Goal: Task Accomplishment & Management: Complete application form

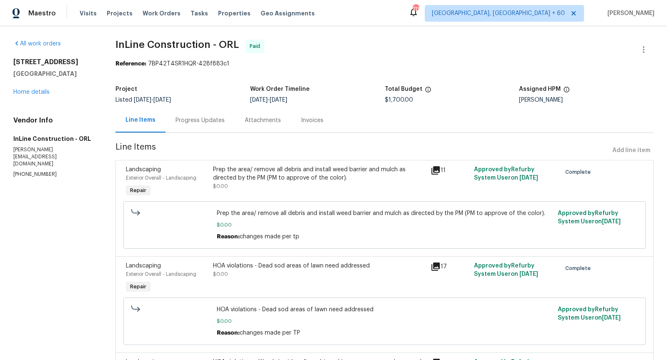
click at [203, 121] on div "Progress Updates" at bounding box center [200, 120] width 49 height 8
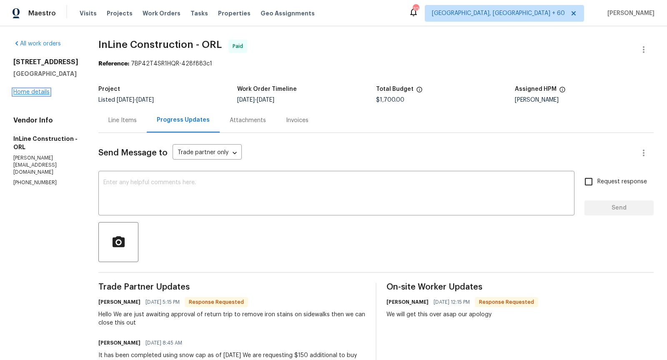
click at [37, 92] on link "Home details" at bounding box center [31, 92] width 36 height 6
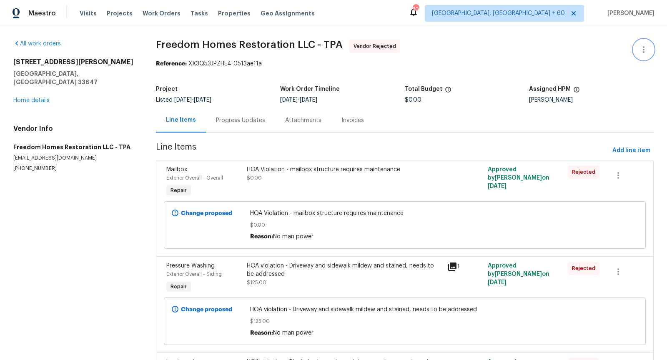
click at [639, 54] on button "button" at bounding box center [644, 50] width 20 height 20
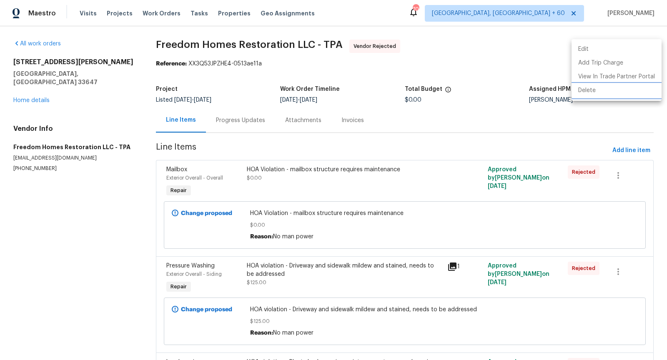
click at [599, 96] on li "Delete" at bounding box center [617, 91] width 90 height 14
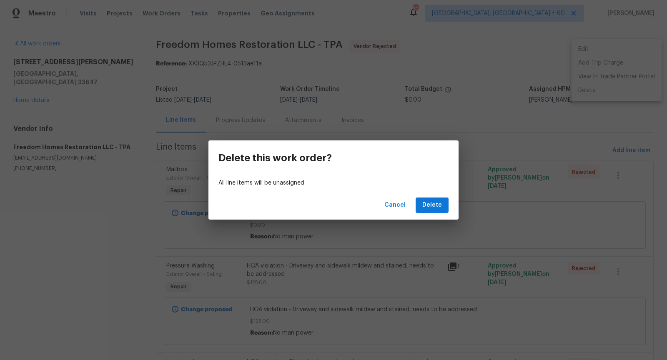
click at [432, 213] on div "Cancel Delete" at bounding box center [334, 205] width 250 height 29
click at [432, 206] on span "Delete" at bounding box center [432, 205] width 20 height 10
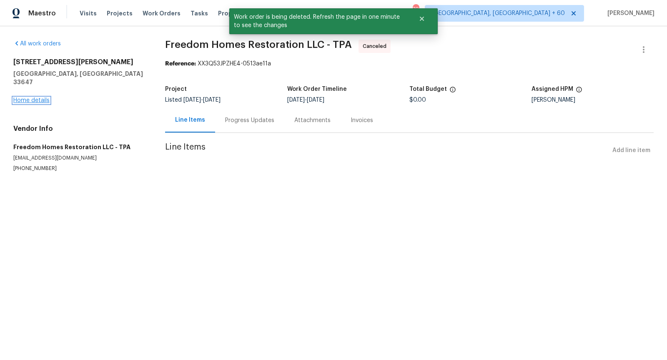
click at [41, 98] on link "Home details" at bounding box center [31, 101] width 36 height 6
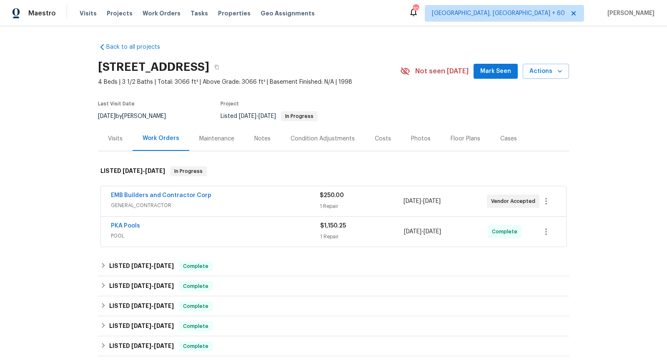
click at [241, 197] on div "EMB Builders and Contractor Corp" at bounding box center [215, 196] width 209 height 10
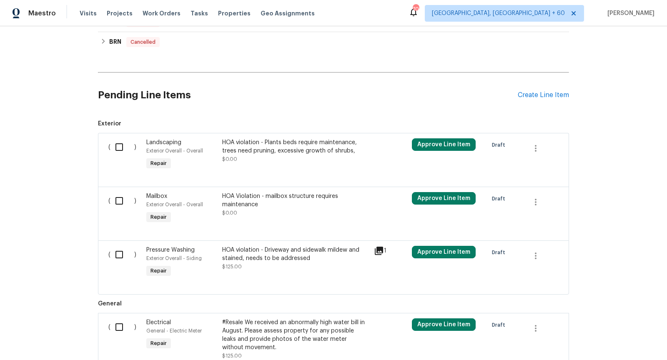
scroll to position [485, 0]
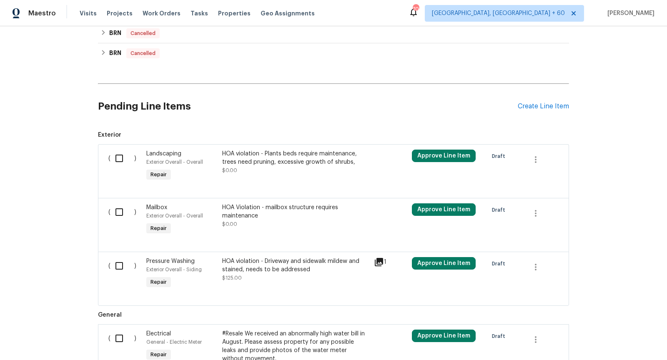
click at [118, 156] on input "checkbox" at bounding box center [123, 159] width 24 height 18
checkbox input "true"
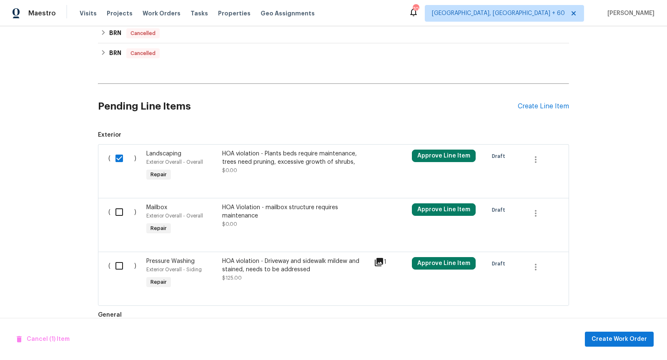
click at [121, 209] on input "checkbox" at bounding box center [123, 213] width 24 height 18
checkbox input "true"
click at [119, 267] on input "checkbox" at bounding box center [123, 266] width 24 height 18
checkbox input "true"
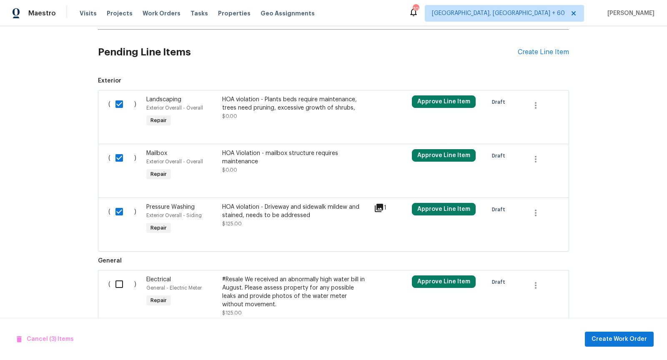
scroll to position [511, 0]
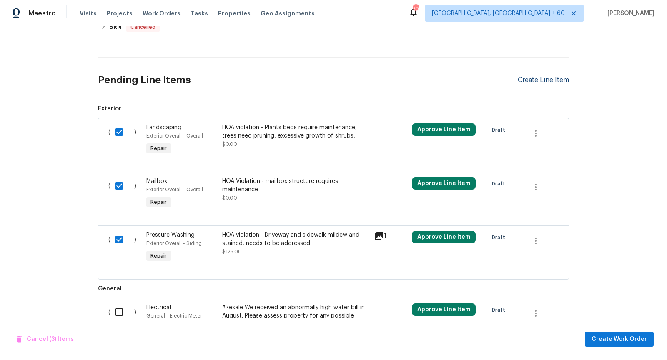
click at [526, 76] on div "Create Line Item" at bounding box center [543, 80] width 51 height 8
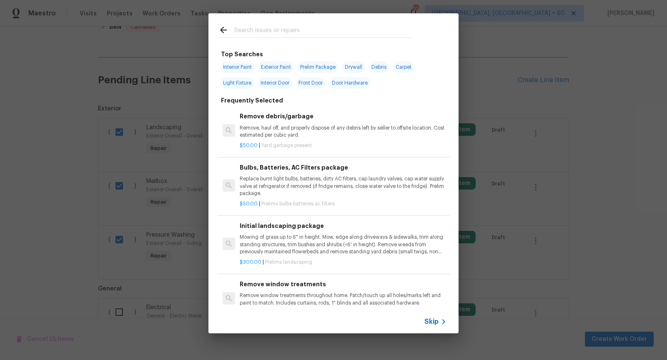
click at [433, 322] on span "Skip" at bounding box center [432, 322] width 14 height 8
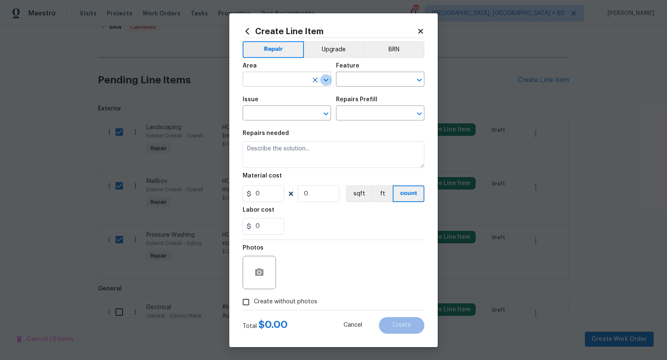
click at [325, 82] on icon "Open" at bounding box center [326, 80] width 10 height 10
click at [420, 78] on icon "Open" at bounding box center [420, 80] width 10 height 10
type input "Exterior Overall"
click at [329, 111] on icon "Open" at bounding box center [326, 114] width 10 height 10
type input "Overall"
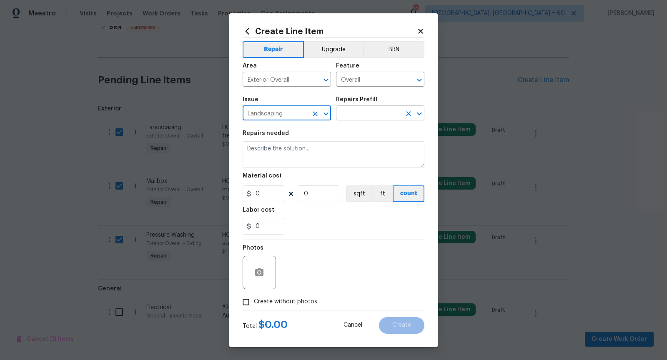
click at [418, 115] on icon "Open" at bounding box center [419, 114] width 5 height 3
type input "Landscaping"
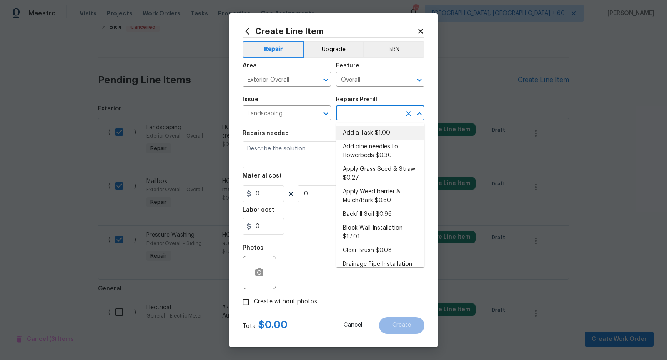
click at [370, 133] on li "Add a Task $1.00" at bounding box center [380, 133] width 88 height 14
type input "Add a Task $1.00"
type textarea "HPM to detail"
type input "1"
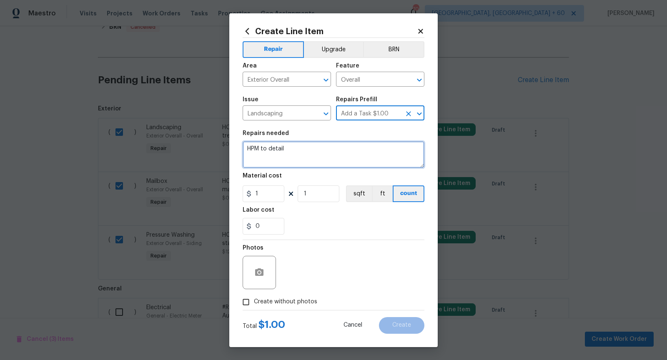
click at [327, 148] on textarea "HPM to detail" at bounding box center [334, 154] width 182 height 27
type textarea "HOA violation - Palm tree needs to be trimmed and dead fronds removed"
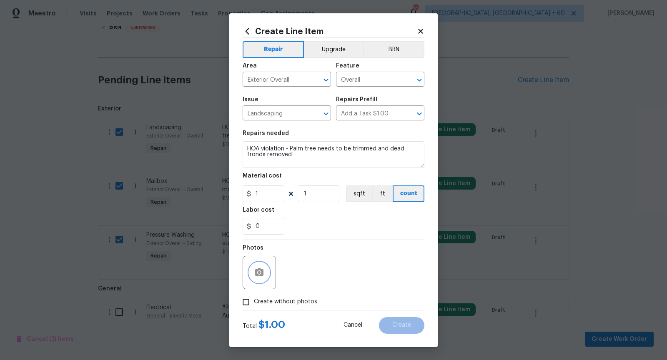
click at [260, 266] on button "button" at bounding box center [259, 273] width 20 height 20
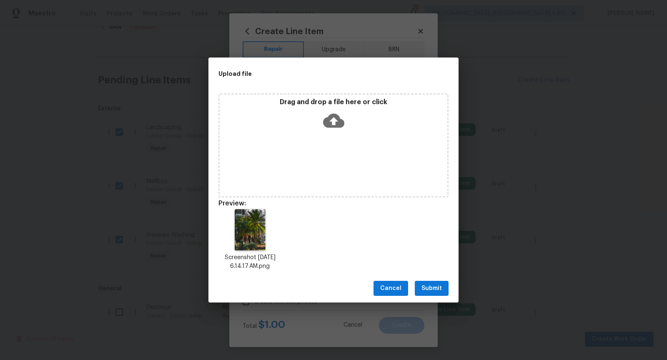
click at [438, 285] on span "Submit" at bounding box center [432, 289] width 20 height 10
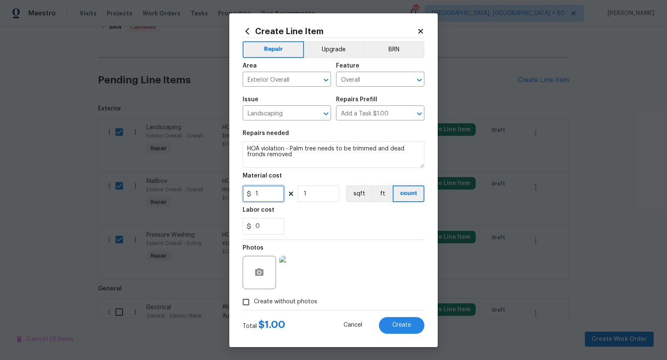
click at [278, 198] on input "1" at bounding box center [264, 194] width 42 height 17
type input "0"
click at [401, 319] on button "Create" at bounding box center [401, 325] width 45 height 17
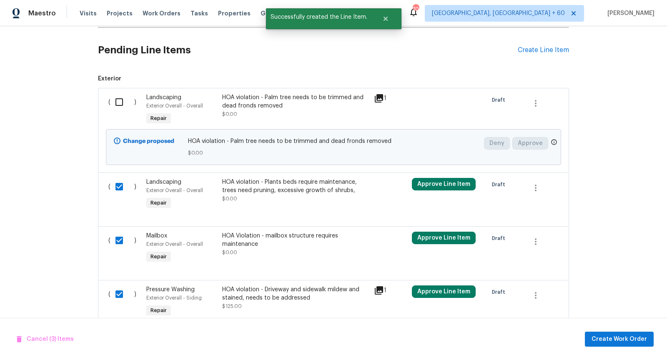
scroll to position [513, 0]
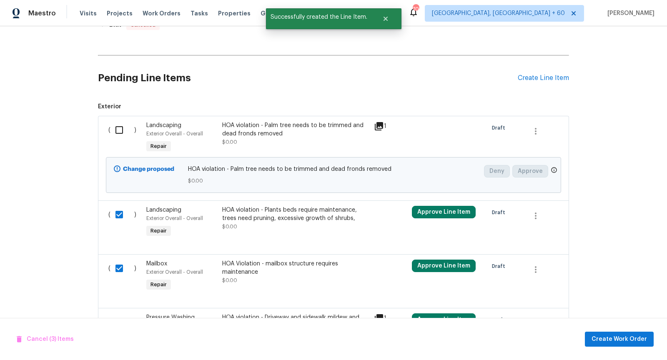
click at [117, 127] on input "checkbox" at bounding box center [123, 130] width 24 height 18
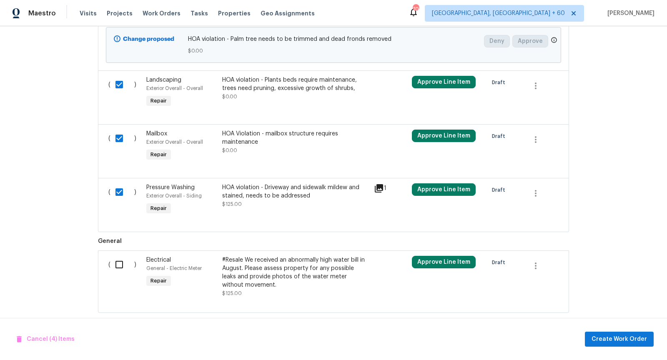
scroll to position [651, 0]
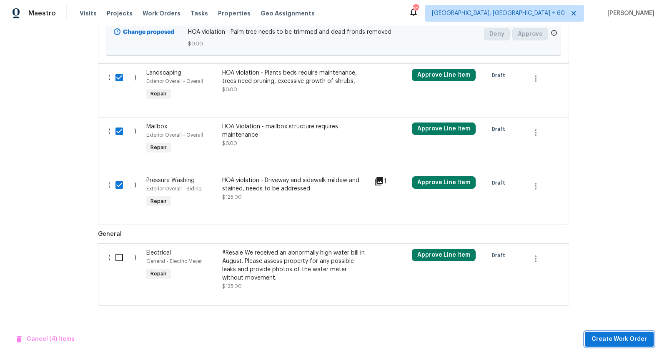
click at [610, 339] on span "Create Work Order" at bounding box center [619, 339] width 55 height 10
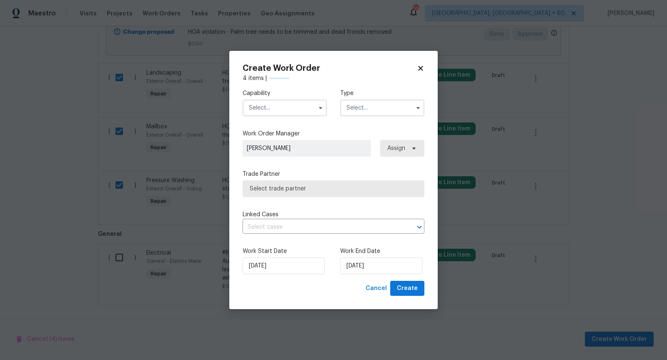
checkbox input "false"
click at [319, 111] on icon "button" at bounding box center [320, 108] width 7 height 7
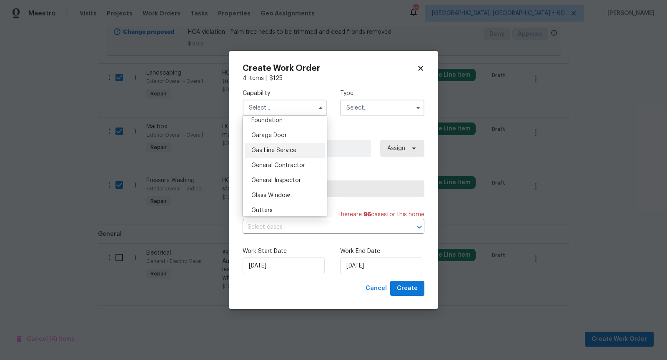
scroll to position [360, 0]
click at [294, 167] on div "General Contractor" at bounding box center [285, 163] width 80 height 15
type input "General Contractor"
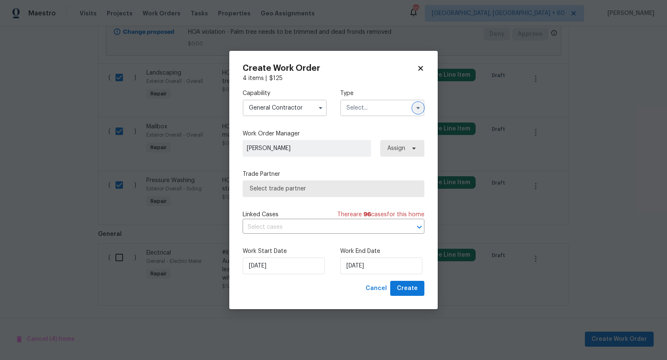
click at [419, 103] on button "button" at bounding box center [418, 108] width 10 height 10
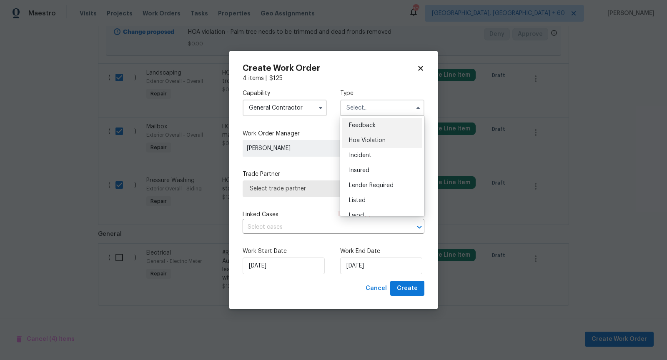
click at [380, 142] on span "Hoa Violation" at bounding box center [367, 141] width 37 height 6
type input "Hoa Violation"
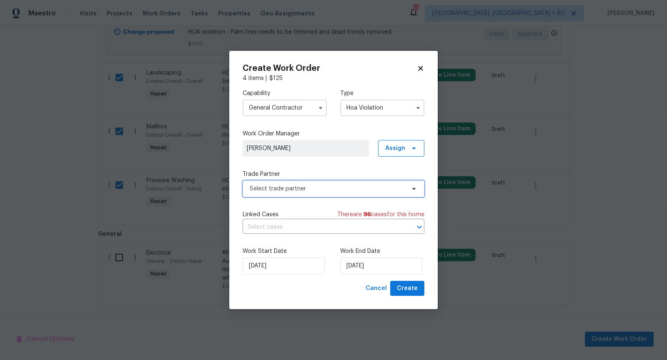
click at [349, 189] on span "Select trade partner" at bounding box center [328, 189] width 156 height 8
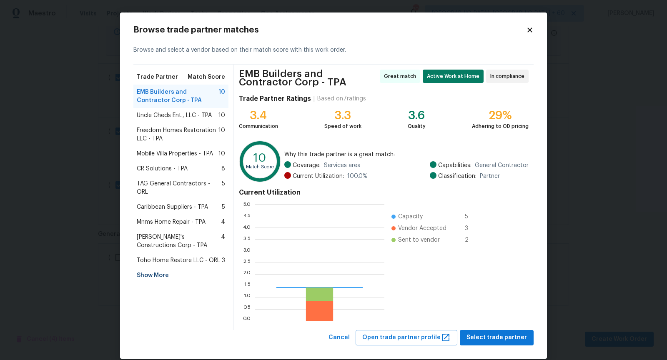
scroll to position [117, 130]
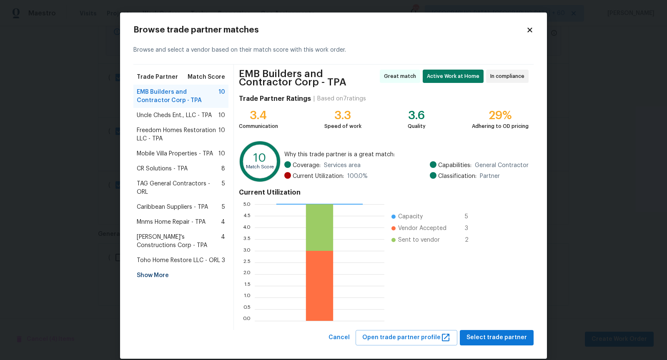
click at [178, 115] on span "Uncle Cheds Ent., LLC - TPA" at bounding box center [174, 115] width 75 height 8
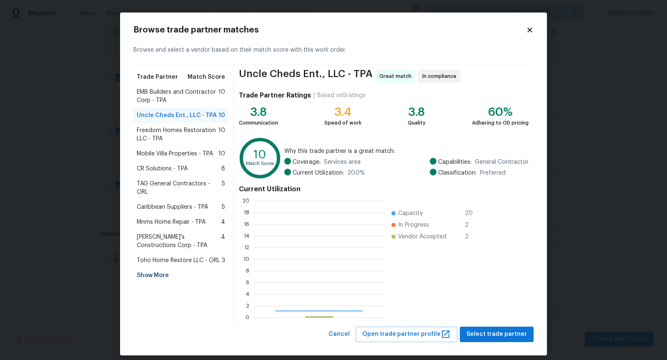
scroll to position [117, 131]
click at [191, 138] on span "Freedom Homes Restoration LLC - TPA" at bounding box center [178, 134] width 82 height 17
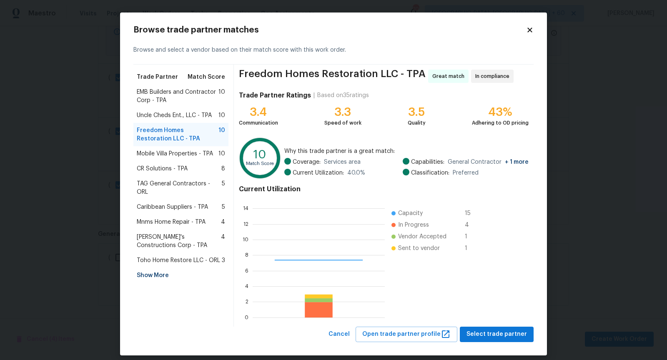
scroll to position [117, 132]
click at [188, 150] on span "Mobile Villa Properties - TPA" at bounding box center [175, 154] width 76 height 8
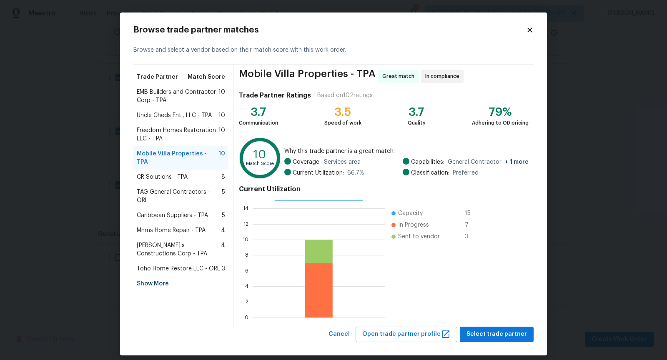
scroll to position [7, 0]
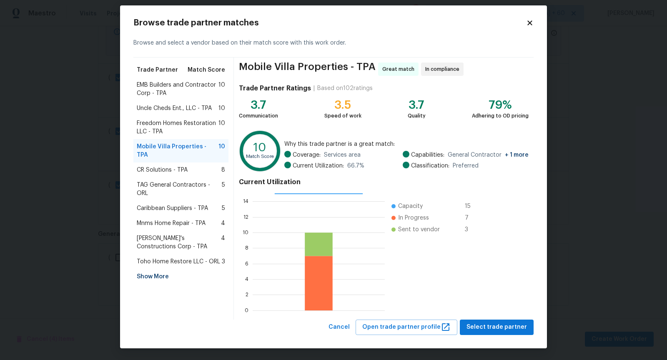
click at [163, 83] on span "EMB Builders and Contractor Corp - TPA" at bounding box center [178, 89] width 82 height 17
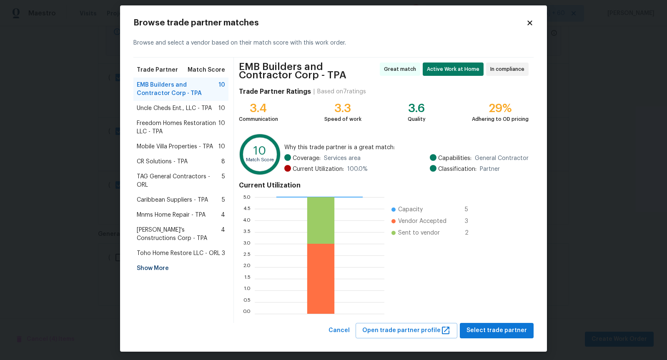
scroll to position [10, 0]
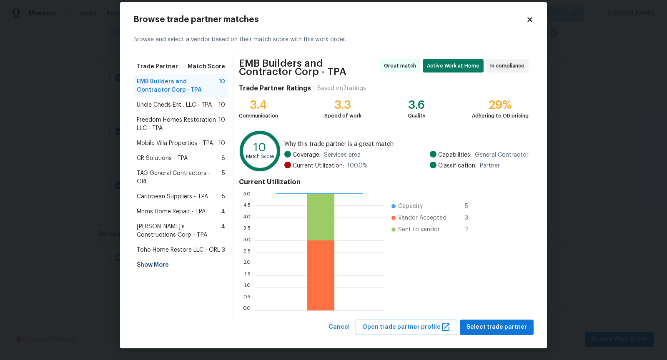
click at [172, 144] on span "Mobile Villa Properties - TPA" at bounding box center [175, 143] width 76 height 8
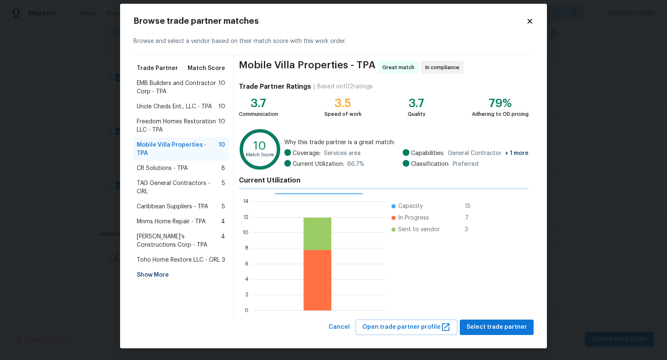
scroll to position [7, 0]
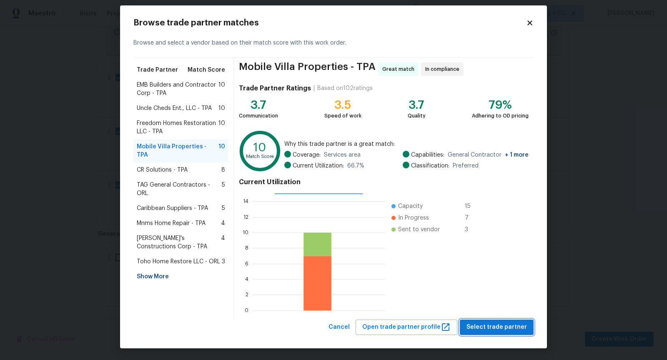
click at [510, 325] on span "Select trade partner" at bounding box center [497, 327] width 60 height 10
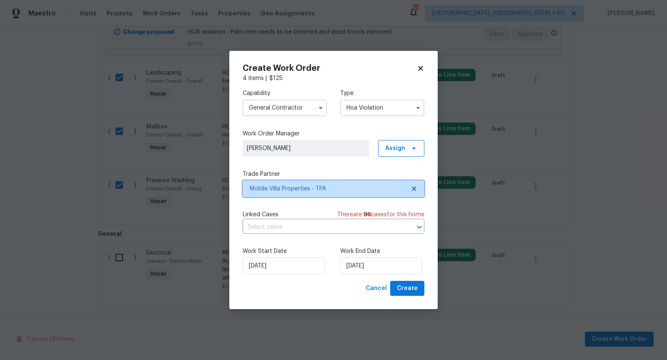
scroll to position [0, 0]
click at [417, 226] on icon "Open" at bounding box center [420, 227] width 10 height 10
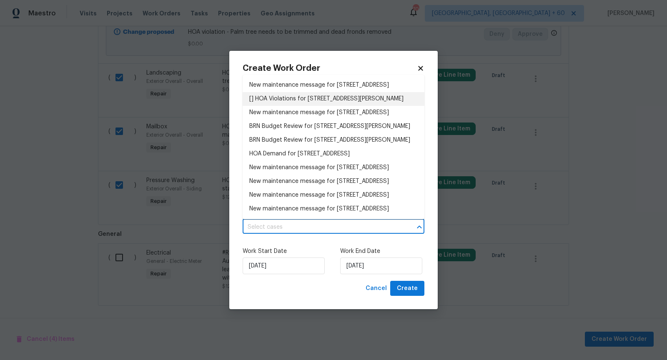
click at [315, 106] on li "[] HOA Violations for [STREET_ADDRESS][PERSON_NAME]" at bounding box center [334, 99] width 182 height 14
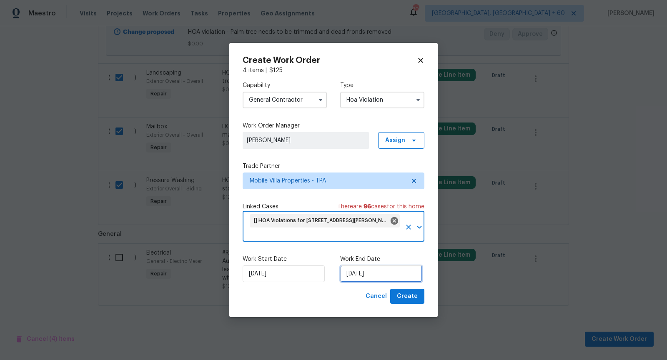
click at [365, 275] on input "[DATE]" at bounding box center [381, 274] width 82 height 17
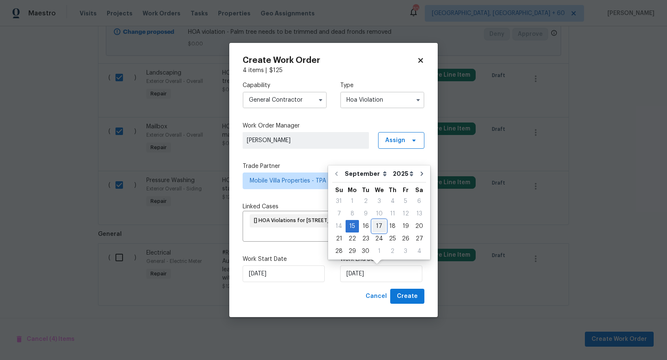
click at [379, 230] on div "17" at bounding box center [379, 227] width 14 height 12
type input "[DATE]"
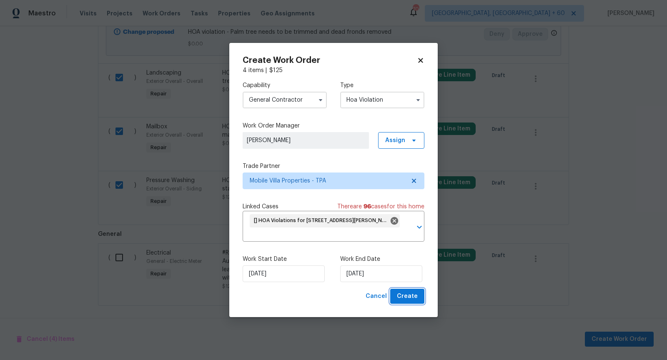
click at [402, 300] on span "Create" at bounding box center [407, 296] width 21 height 10
checkbox input "false"
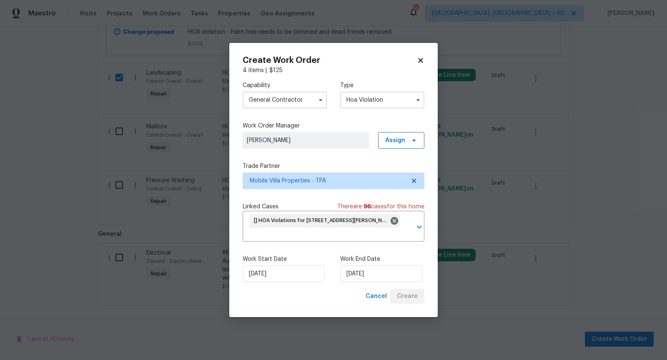
checkbox input "false"
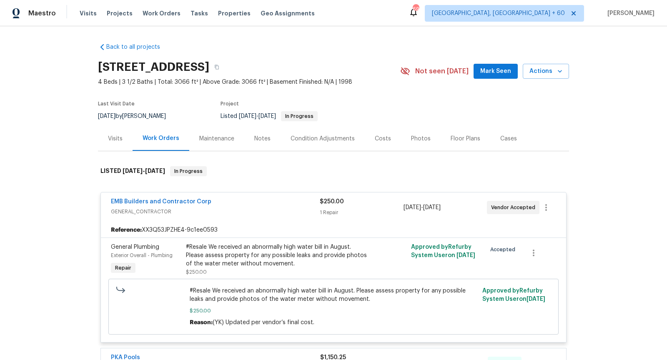
click at [234, 209] on span "GENERAL_CONTRACTOR" at bounding box center [215, 212] width 209 height 8
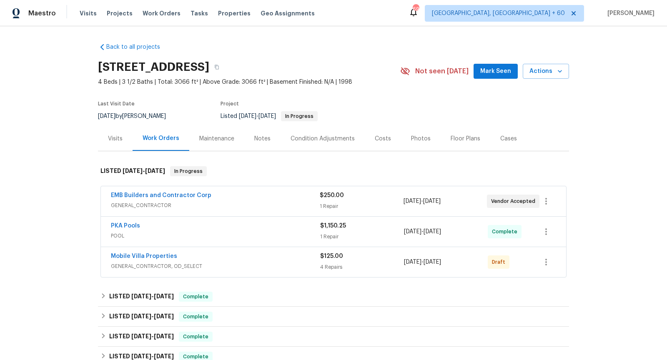
click at [215, 200] on div "EMB Builders and Contractor Corp" at bounding box center [215, 196] width 209 height 10
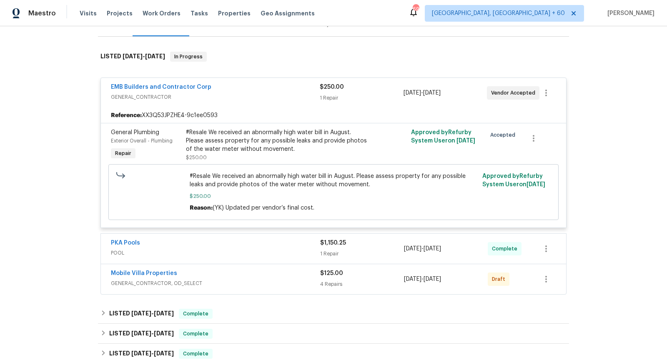
scroll to position [141, 0]
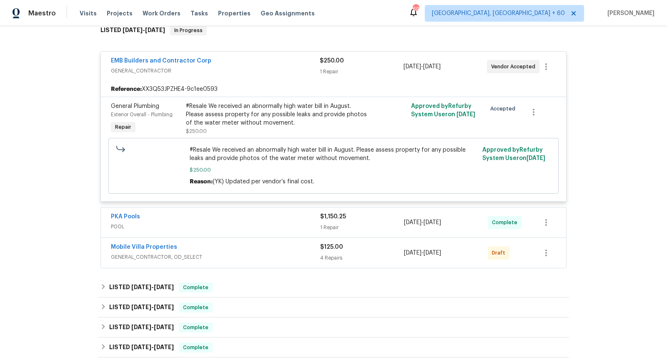
click at [238, 250] on div "Mobile Villa Properties" at bounding box center [215, 248] width 209 height 10
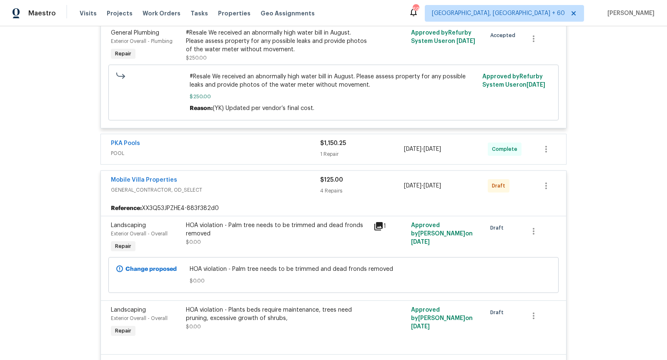
scroll to position [240, 0]
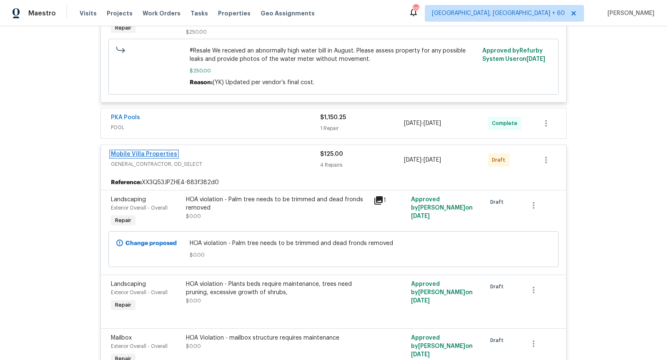
click at [130, 151] on link "Mobile Villa Properties" at bounding box center [144, 154] width 66 height 6
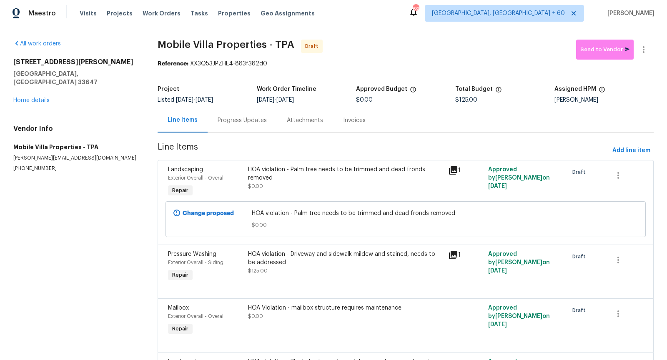
click at [226, 118] on div "Progress Updates" at bounding box center [242, 120] width 49 height 8
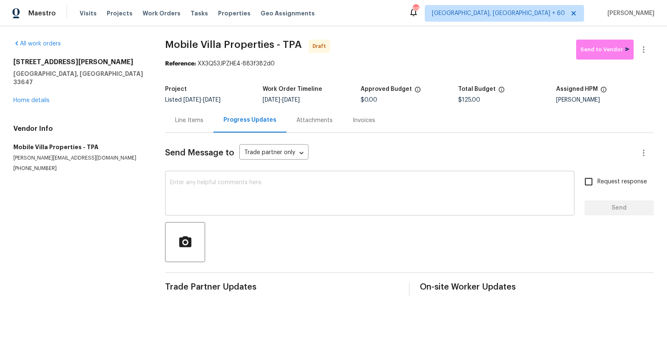
click at [213, 190] on textarea at bounding box center [369, 194] width 399 height 29
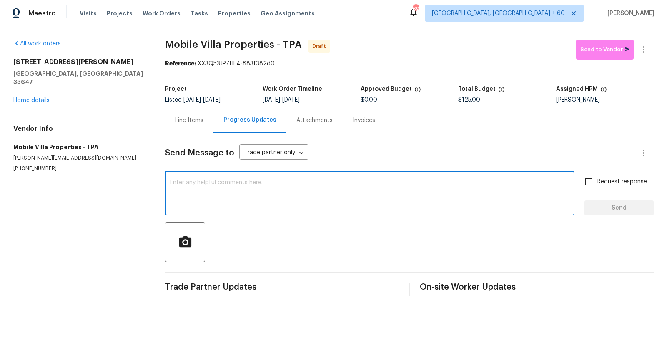
paste textarea "Hi, I'm [PERSON_NAME] from Opendoor. Just wanted to check if you received the w…"
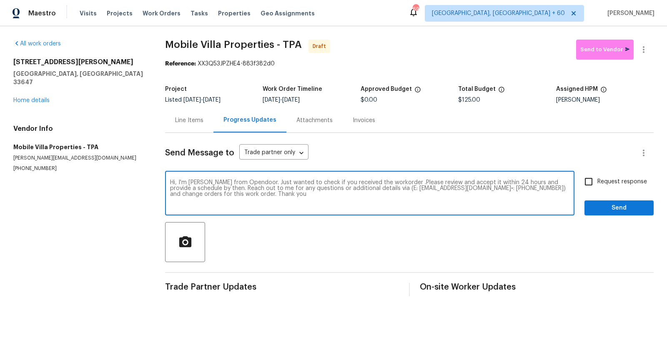
type textarea "Hi, I'm [PERSON_NAME] from Opendoor. Just wanted to check if you received the w…"
click at [590, 182] on input "Request response" at bounding box center [589, 182] width 18 height 18
checkbox input "true"
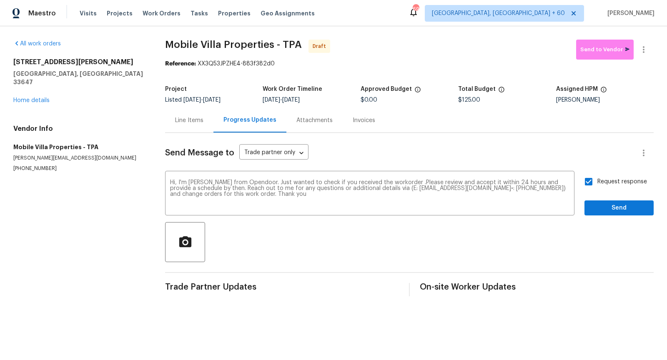
click at [621, 216] on div "Send Message to Trade partner only Trade partner only ​ Hi, I'm [PERSON_NAME] f…" at bounding box center [409, 214] width 489 height 163
click at [618, 206] on span "Send" at bounding box center [619, 208] width 56 height 10
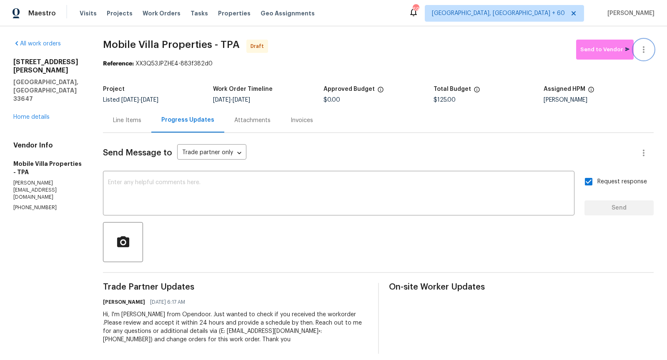
click at [646, 55] on button "button" at bounding box center [644, 50] width 20 height 20
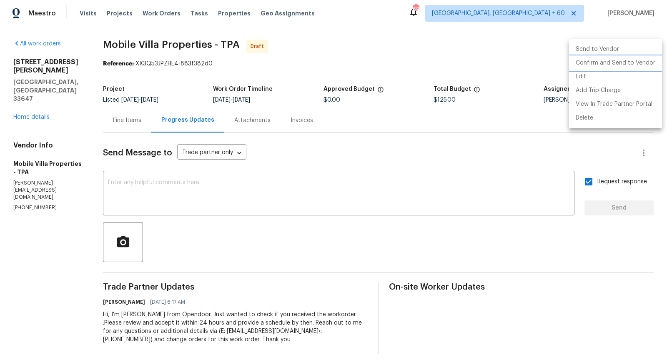
click at [590, 64] on li "Confirm and Send to Vendor" at bounding box center [615, 63] width 93 height 14
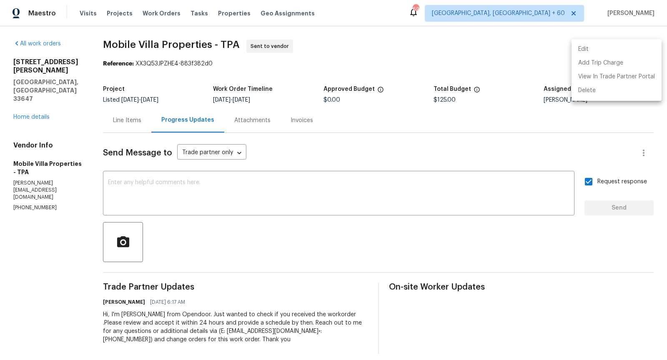
click at [30, 94] on div at bounding box center [333, 180] width 667 height 360
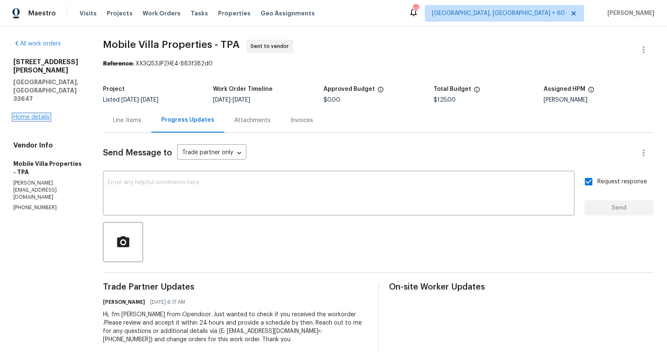
click at [25, 114] on link "Home details" at bounding box center [31, 117] width 36 height 6
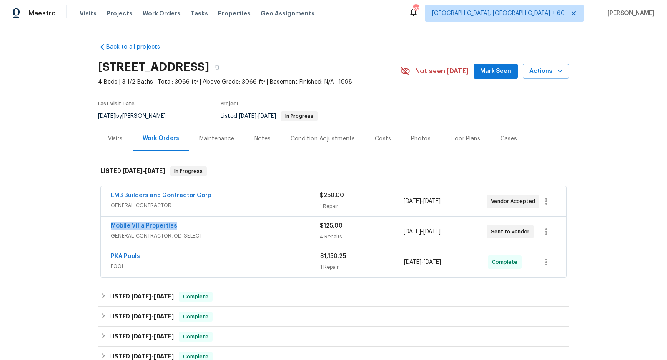
drag, startPoint x: 189, startPoint y: 228, endPoint x: 111, endPoint y: 225, distance: 78.1
click at [111, 225] on div "Mobile Villa Properties" at bounding box center [215, 227] width 209 height 10
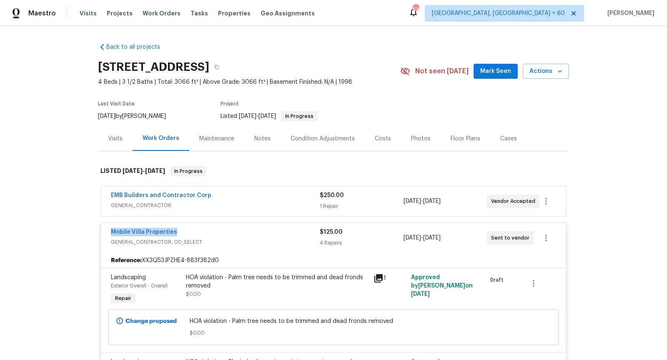
copy link "Mobile Villa Properties"
